Goal: Task Accomplishment & Management: Manage account settings

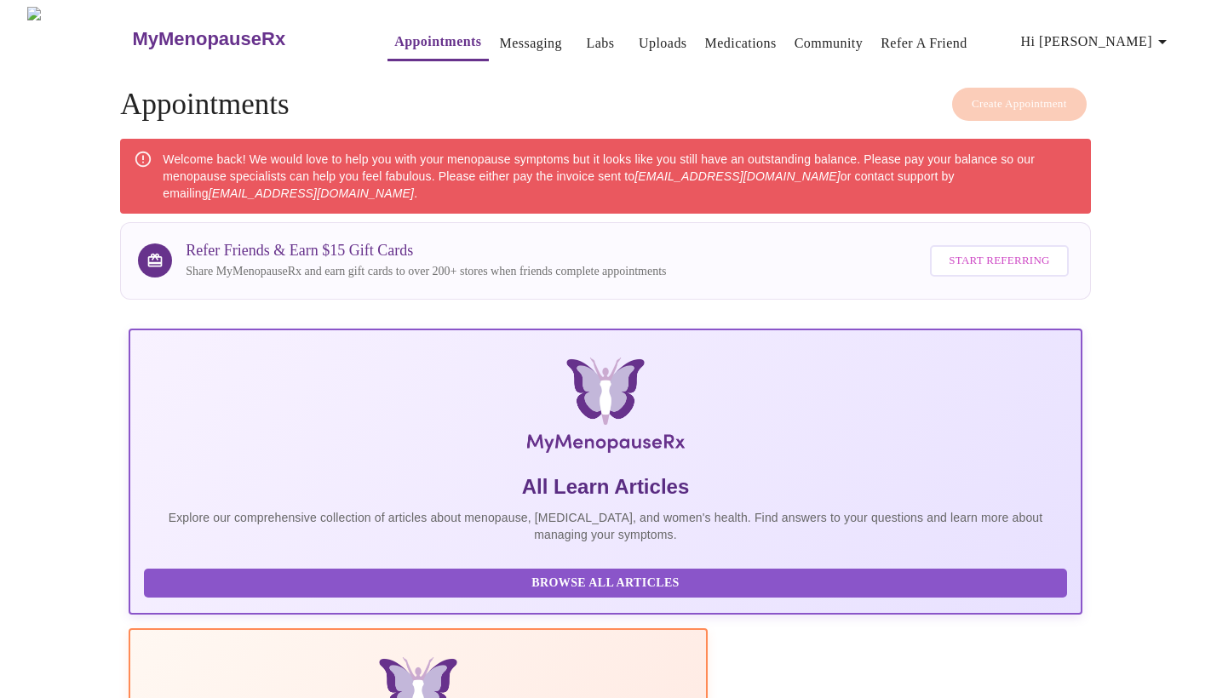
click at [1110, 42] on span "Hi [PERSON_NAME]" at bounding box center [1097, 42] width 152 height 24
click at [1127, 58] on li "Billing" at bounding box center [1131, 66] width 78 height 31
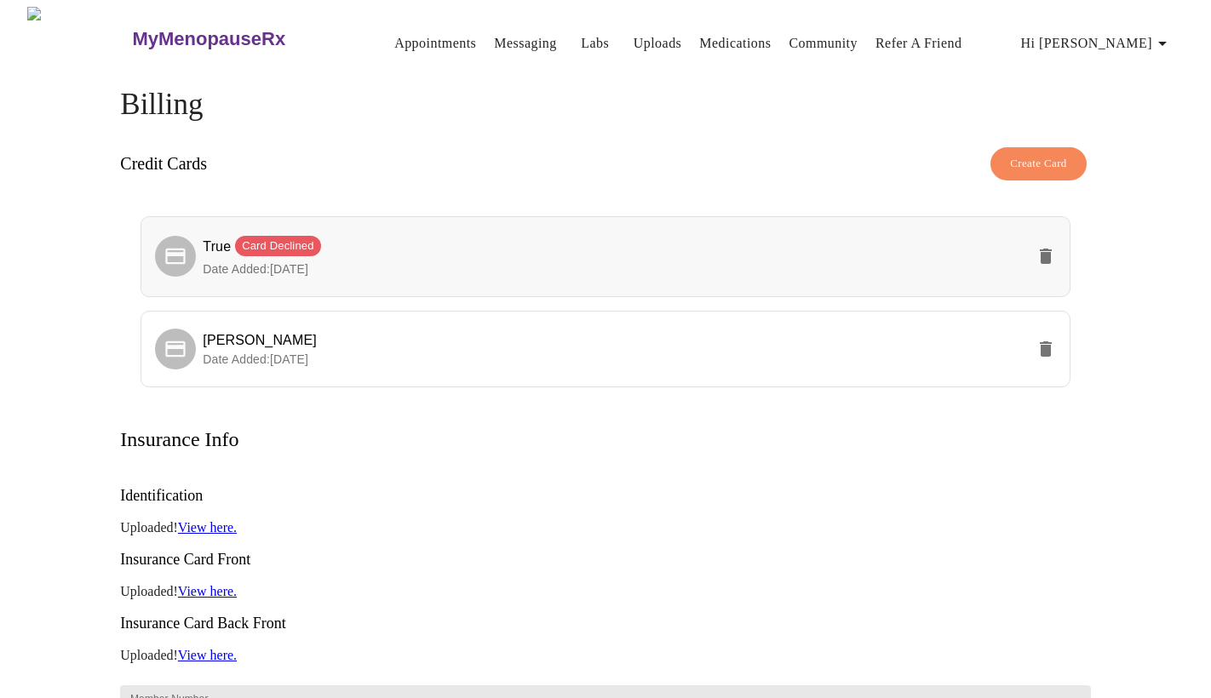
click at [1054, 250] on icon "delete" at bounding box center [1046, 256] width 20 height 20
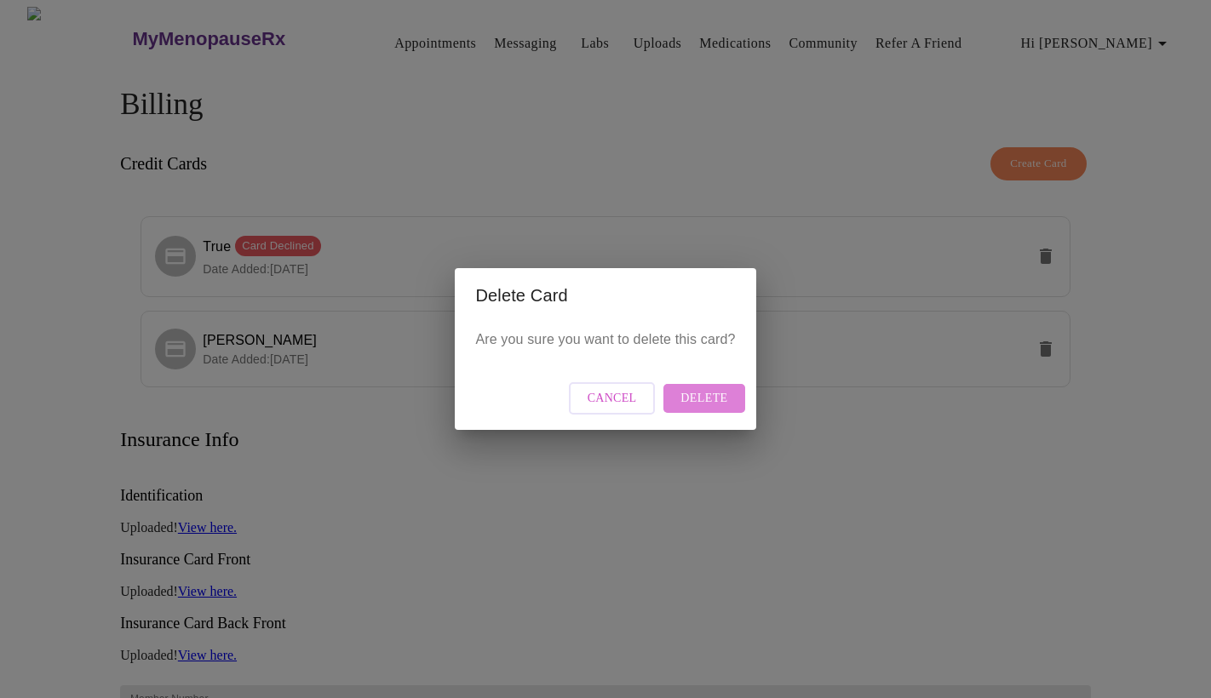
click at [714, 393] on span "Delete" at bounding box center [704, 398] width 47 height 21
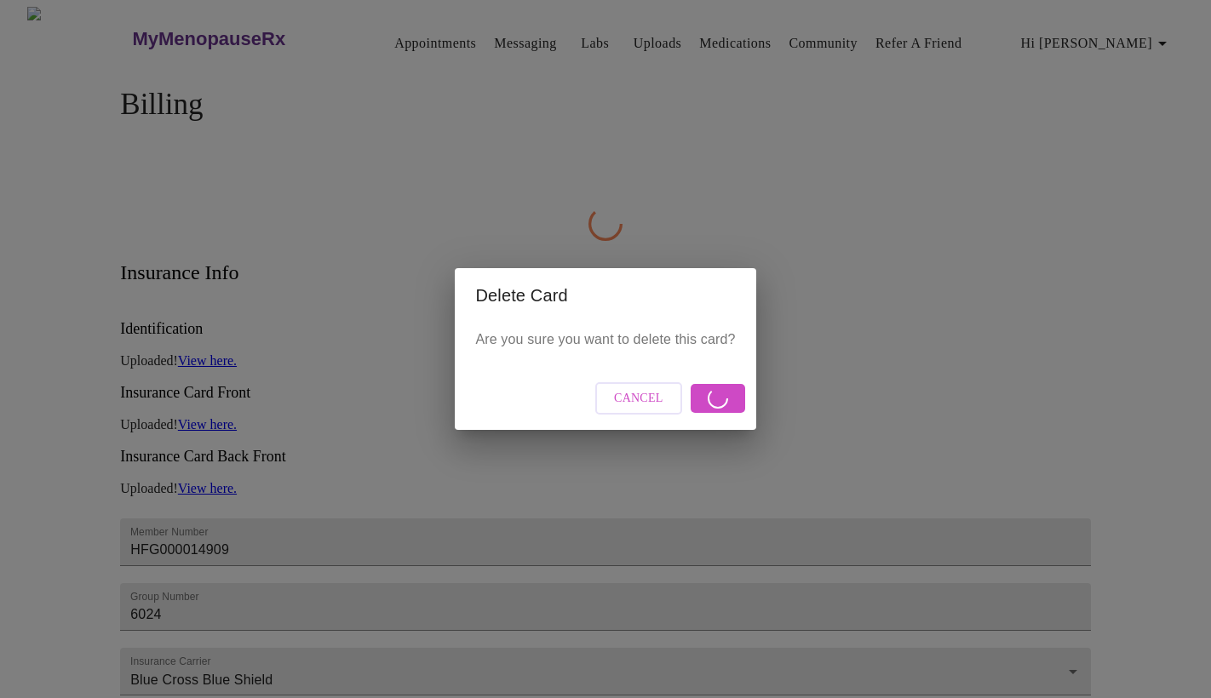
click at [912, 244] on div "Delete Card Are you sure you want to delete this card? Cancel" at bounding box center [605, 349] width 1211 height 698
drag, startPoint x: 964, startPoint y: 232, endPoint x: 954, endPoint y: 237, distance: 11.4
click at [963, 232] on div "Delete Card Are you sure you want to delete this card? Cancel" at bounding box center [605, 349] width 1211 height 698
click at [638, 390] on span "Cancel" at bounding box center [638, 398] width 49 height 21
